Goal: Information Seeking & Learning: Learn about a topic

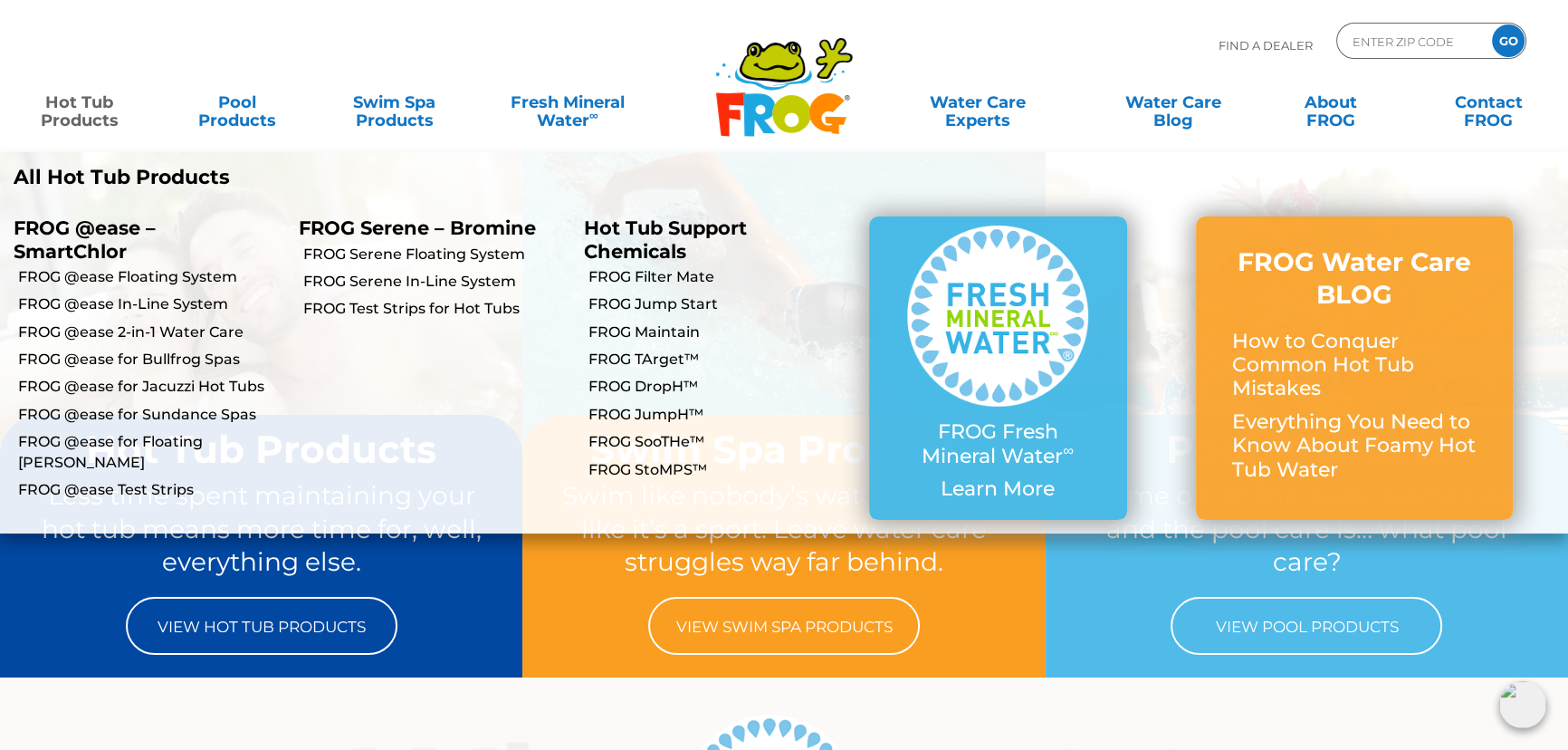
click at [103, 101] on link "Hot Tub Products" at bounding box center [79, 101] width 123 height 36
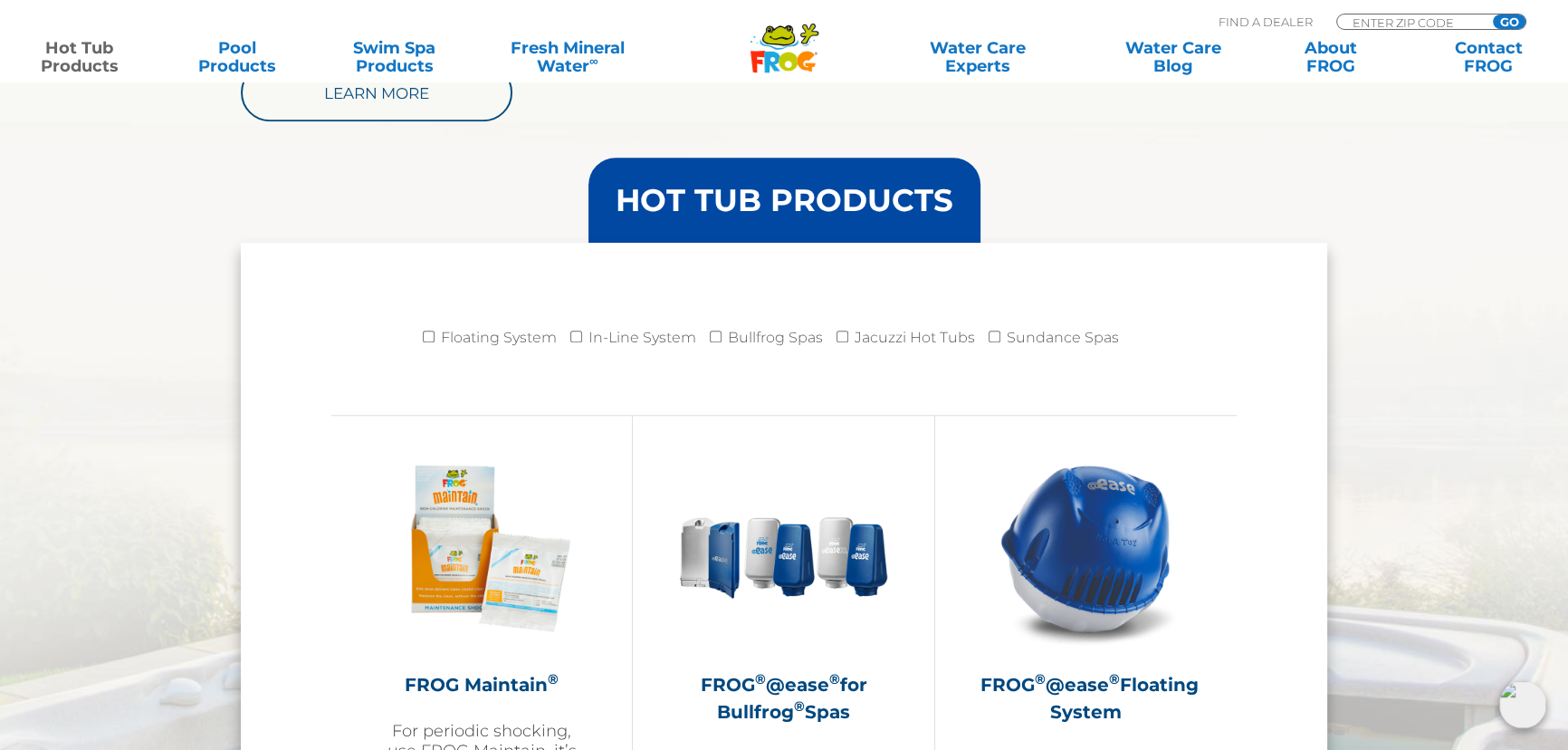
scroll to position [1980, 0]
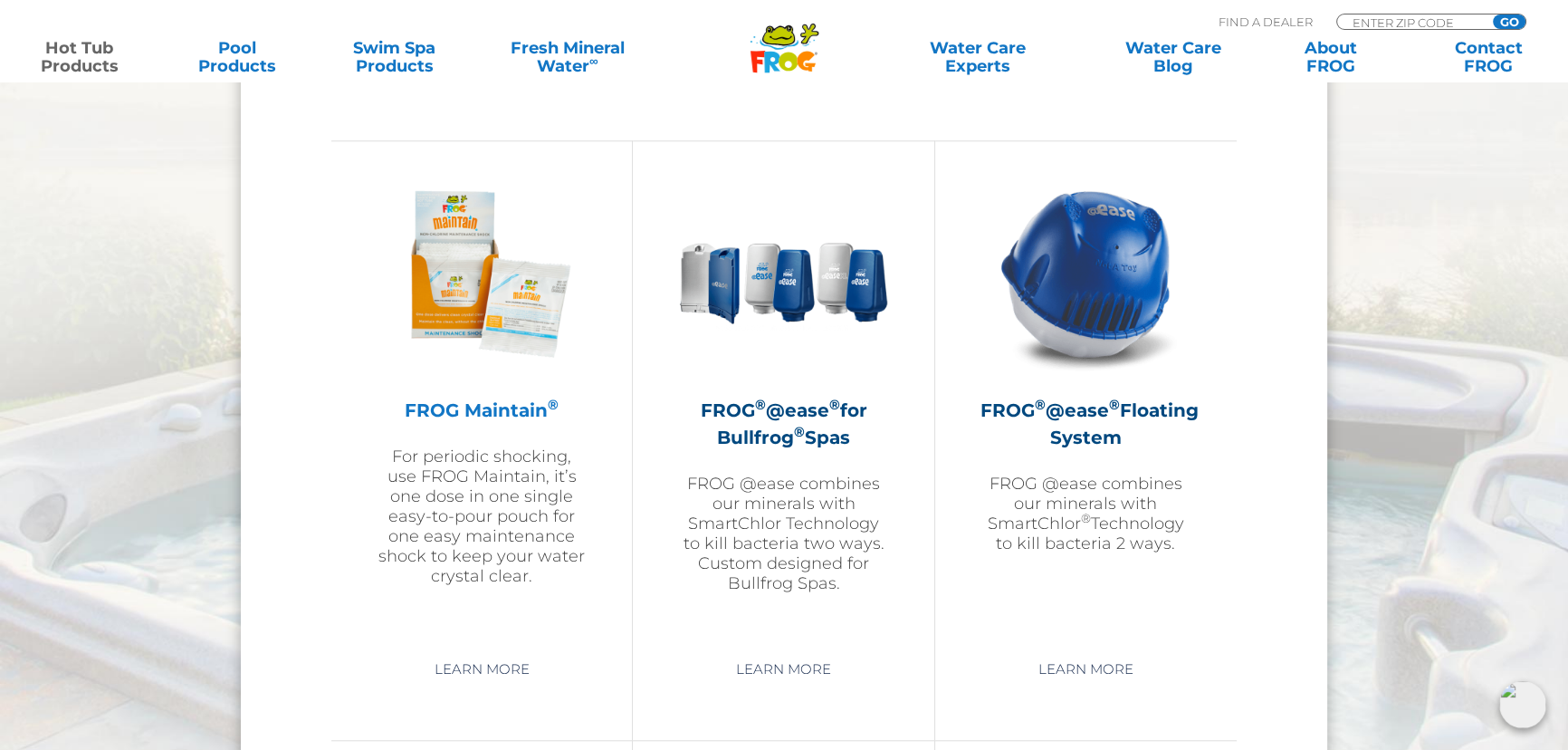
click at [474, 513] on p "For periodic shocking, use FROG Maintain, it’s one dose in one single easy-to-p…" at bounding box center [481, 516] width 210 height 139
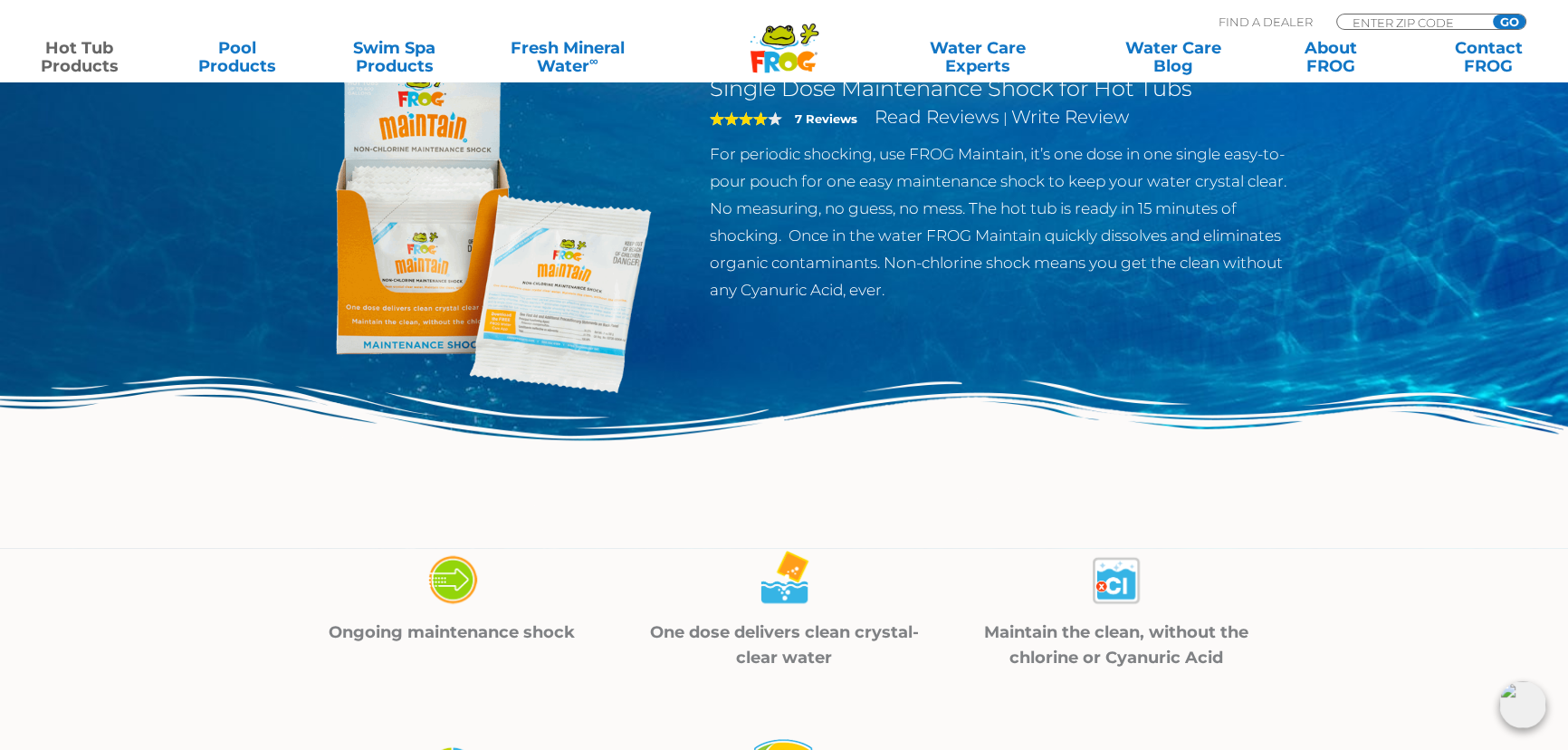
scroll to position [549, 0]
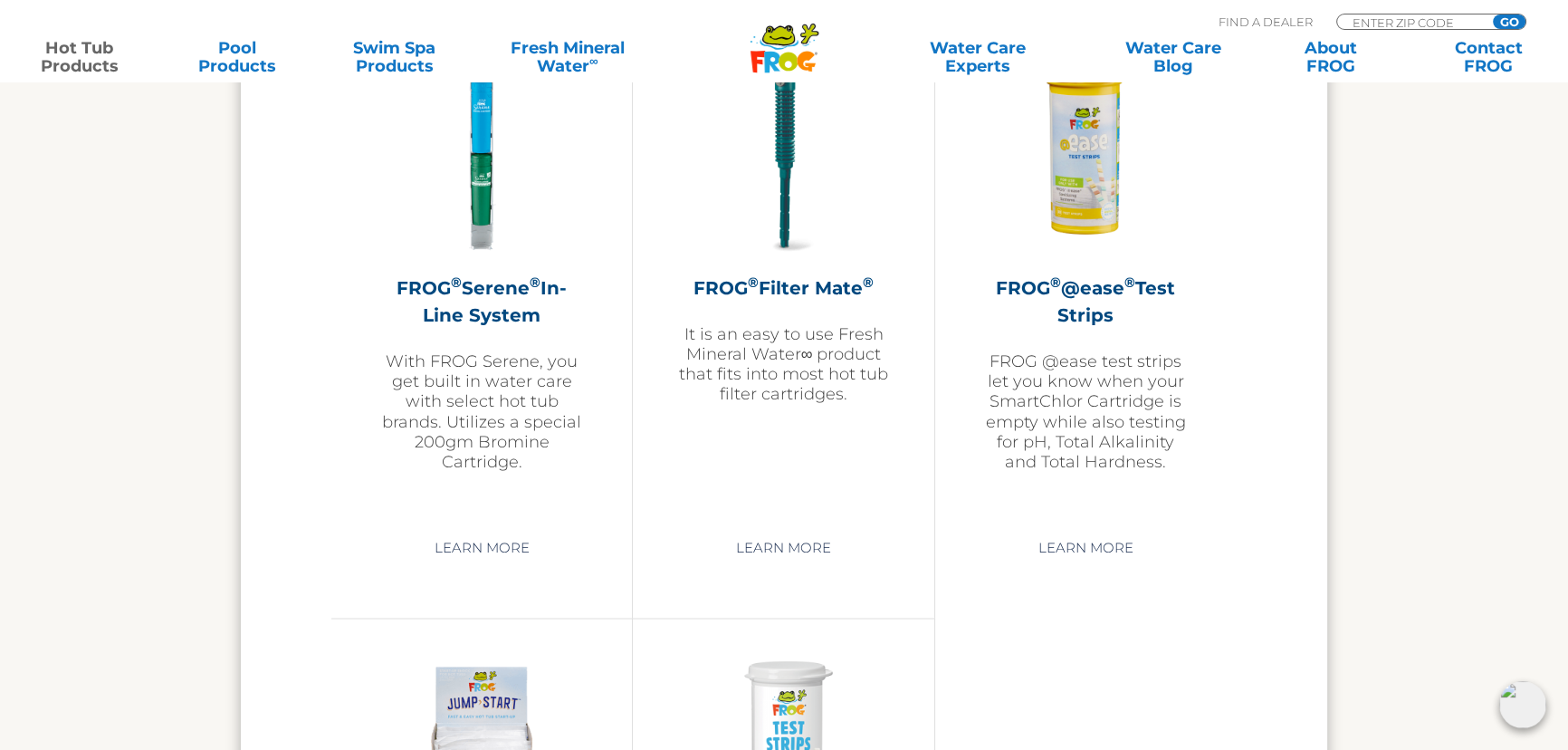
scroll to position [4175, 0]
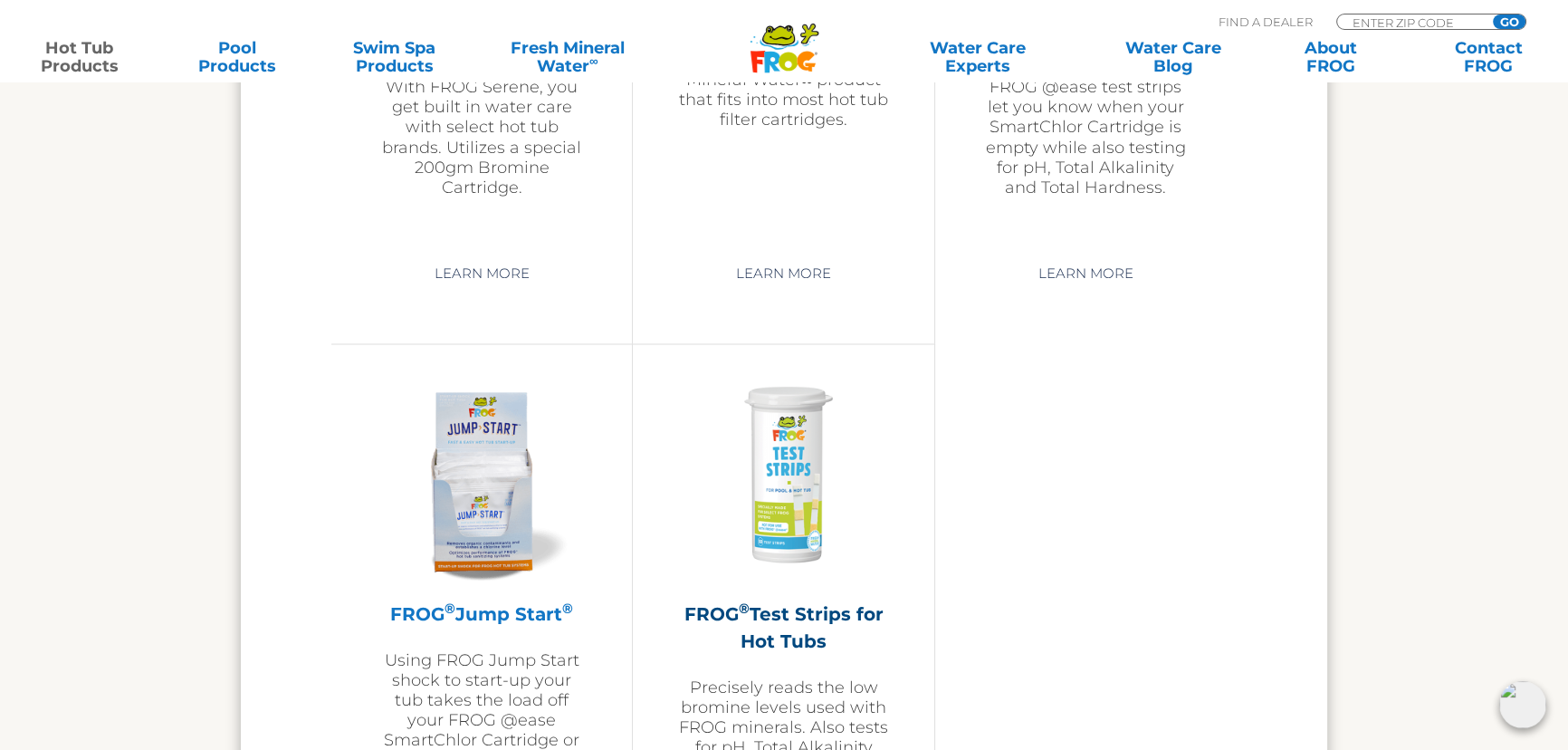
click at [493, 688] on p "Using FROG Jump Start shock to start-up your tub takes the load off your FROG @…" at bounding box center [481, 729] width 210 height 160
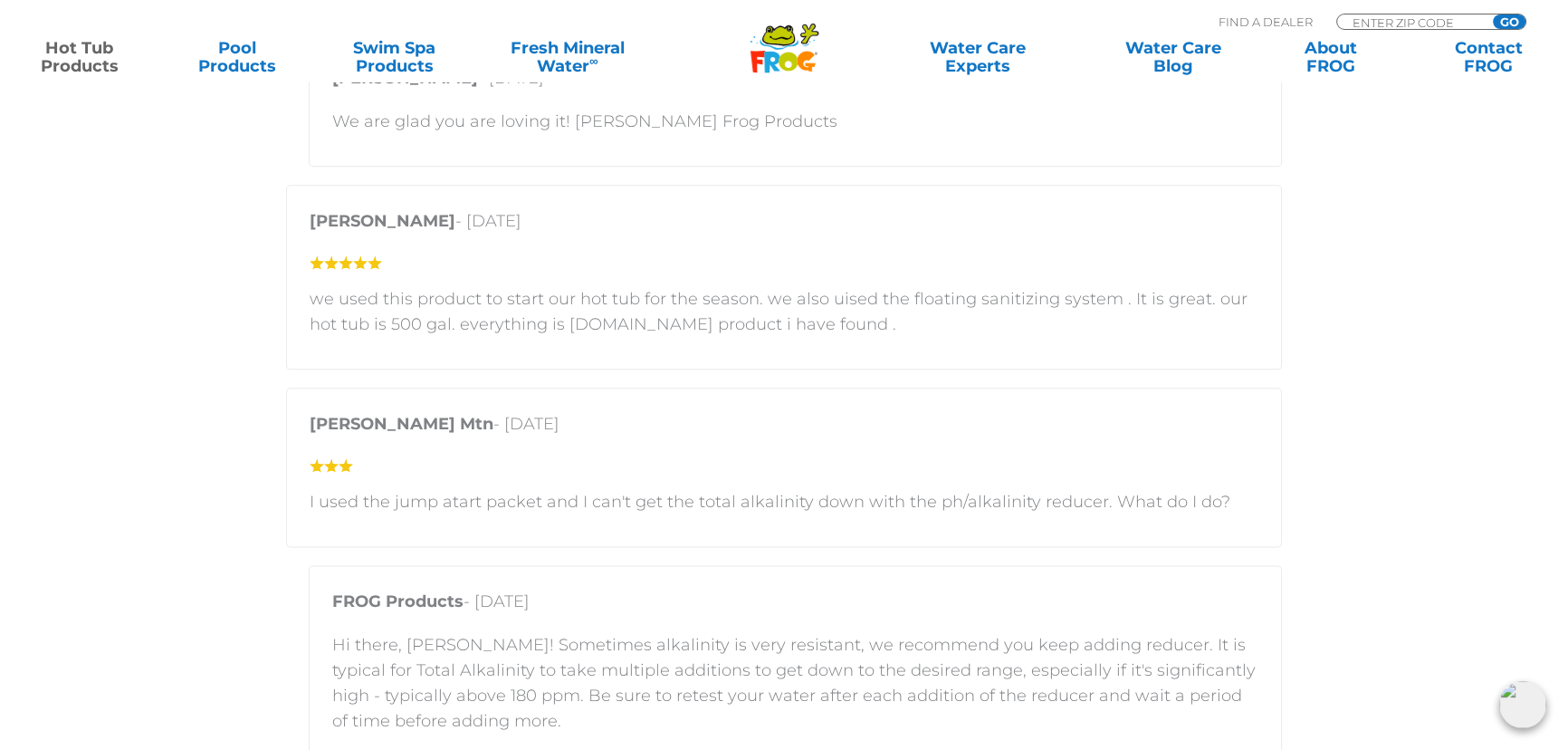
scroll to position [2744, 0]
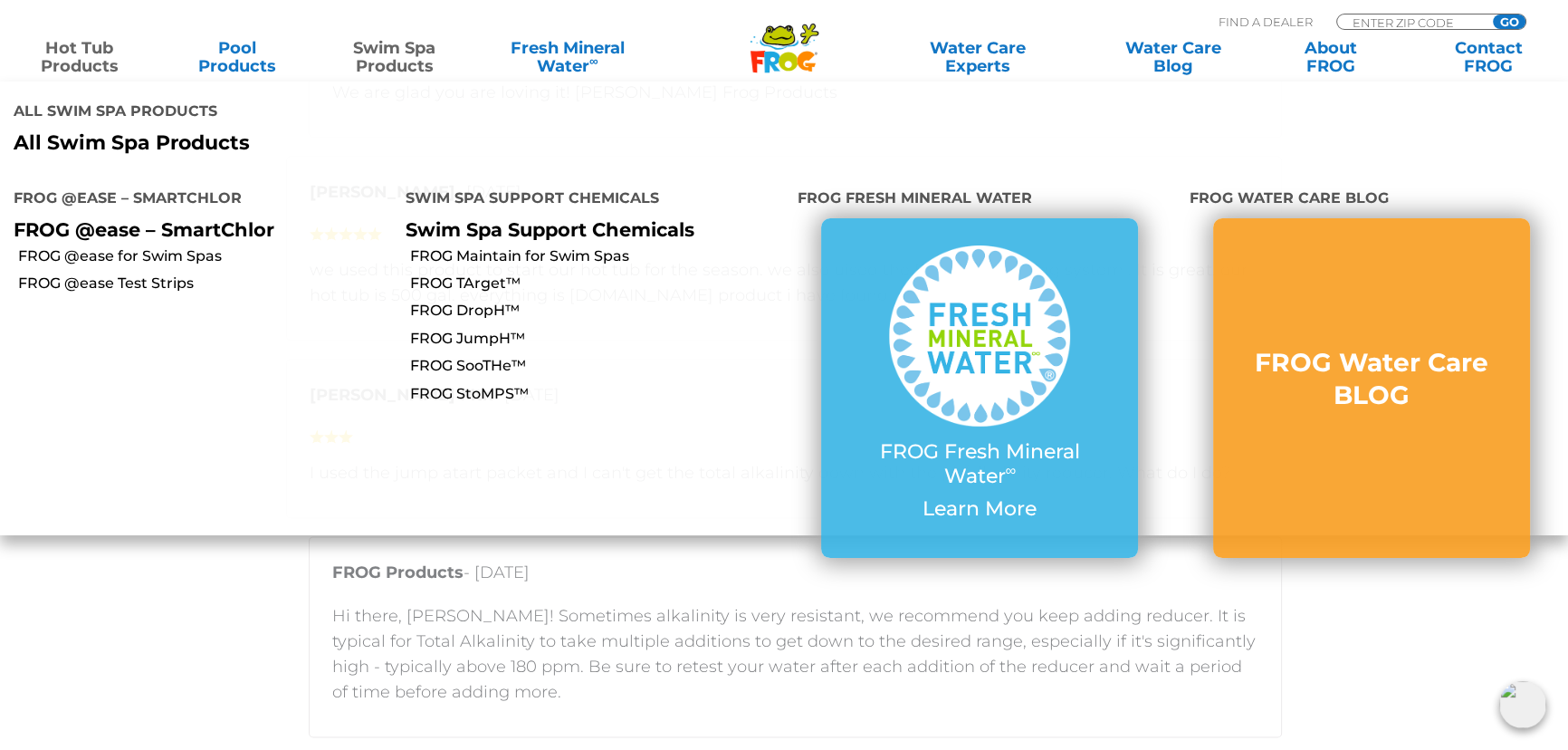
click at [372, 45] on link "Swim Spa Products" at bounding box center [394, 56] width 123 height 36
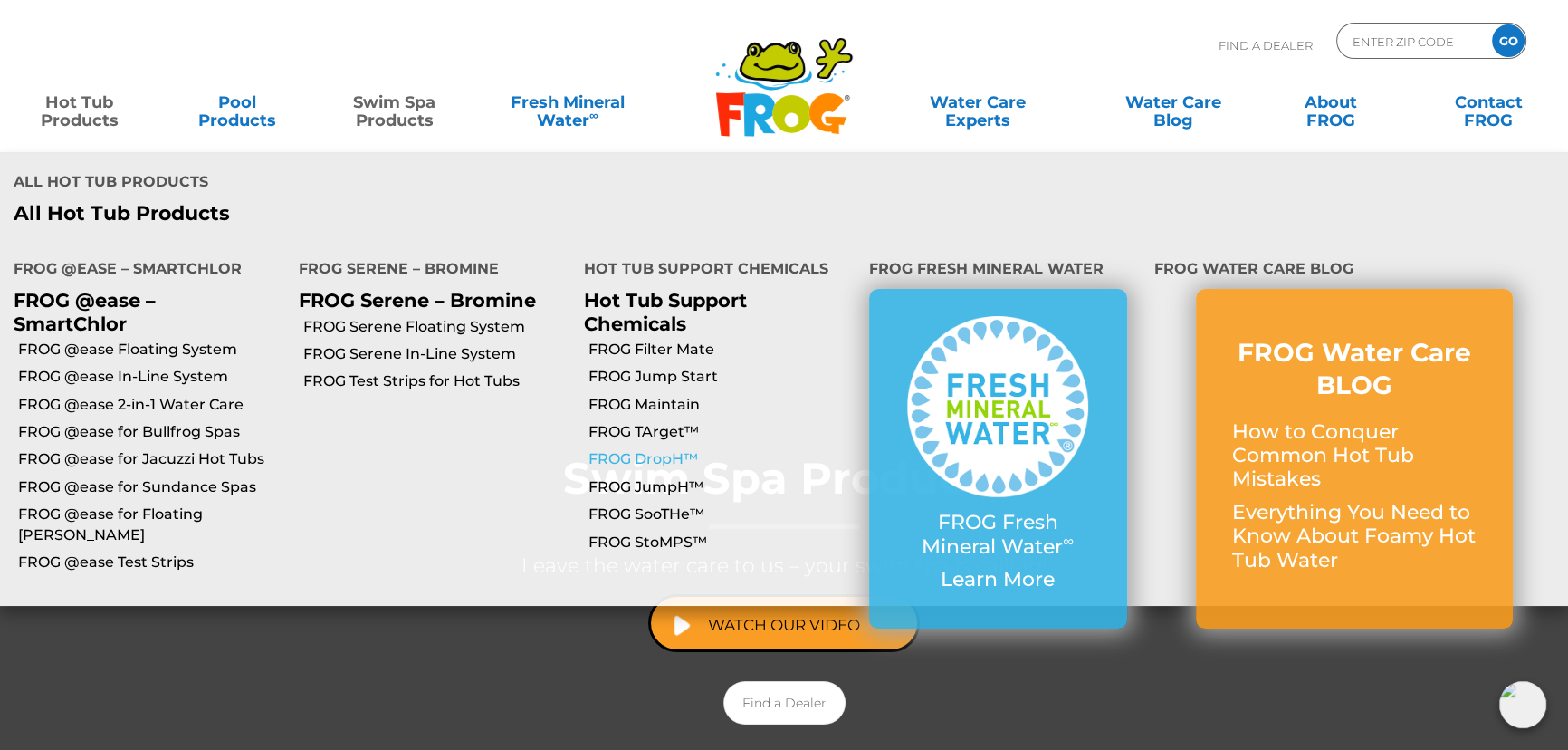
click at [655, 449] on link "FROG DropH™" at bounding box center [722, 459] width 267 height 20
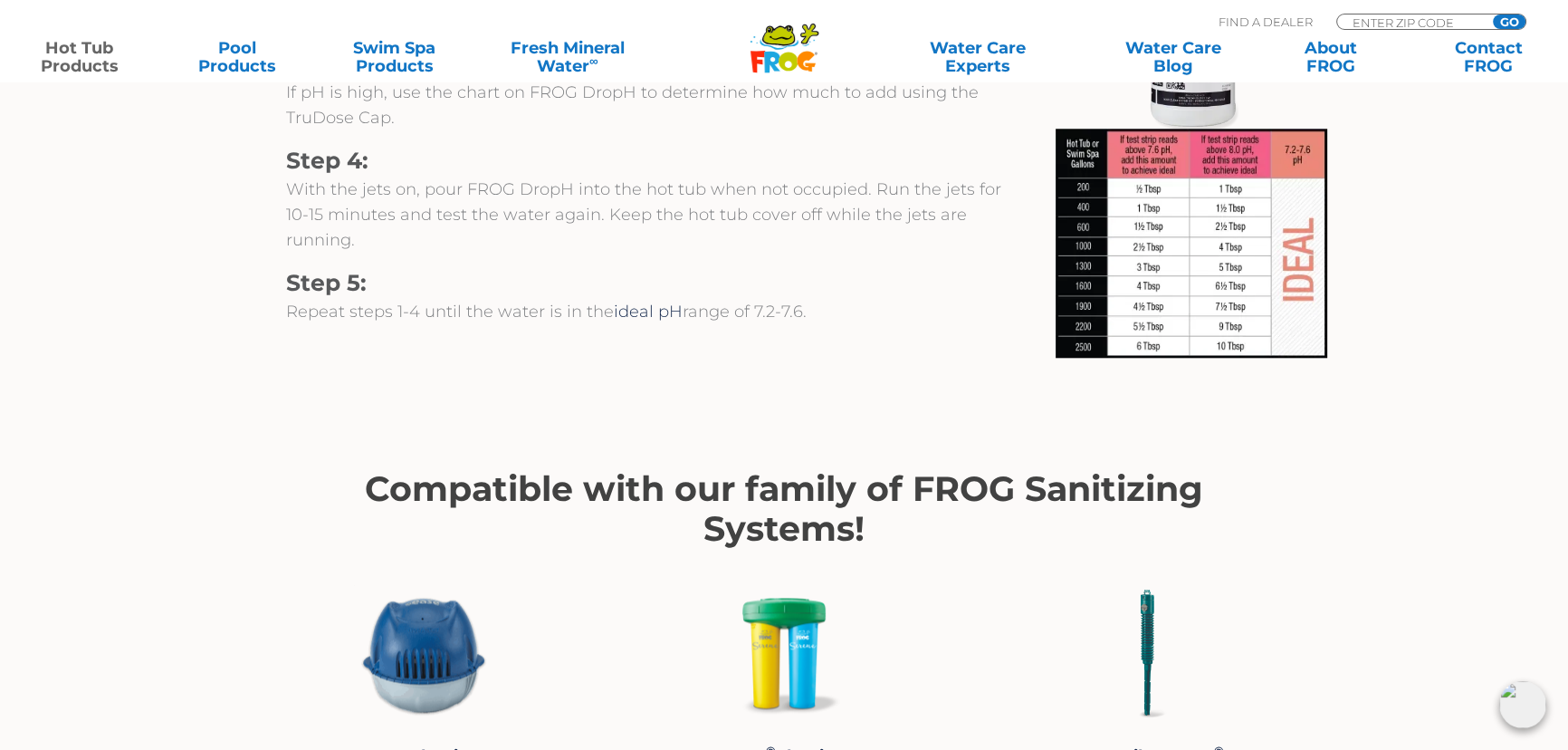
scroll to position [2470, 0]
